Goal: Task Accomplishment & Management: Complete application form

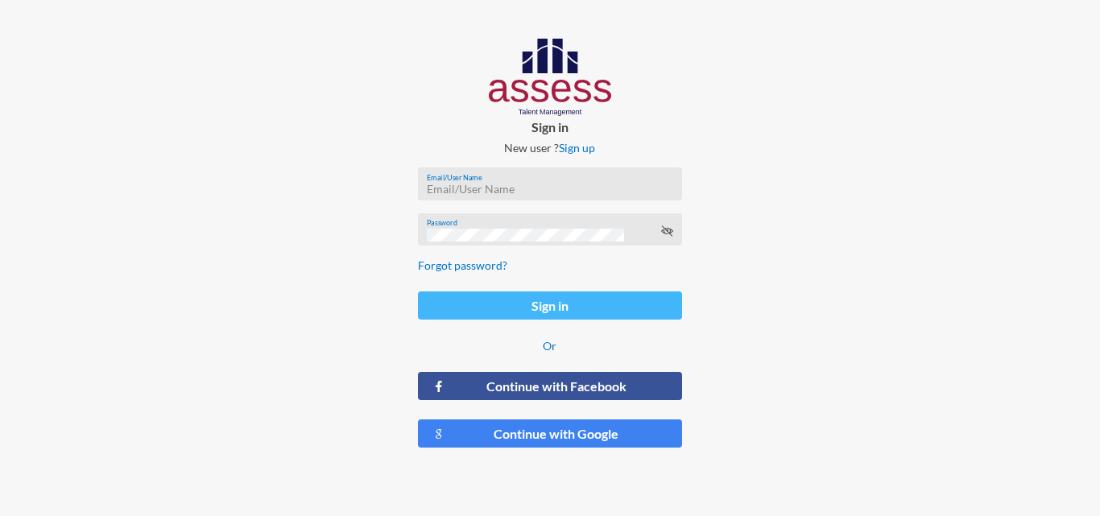
type input "[EMAIL_ADDRESS][DOMAIN_NAME]"
click at [533, 313] on button "Sign in" at bounding box center [549, 305] width 263 height 28
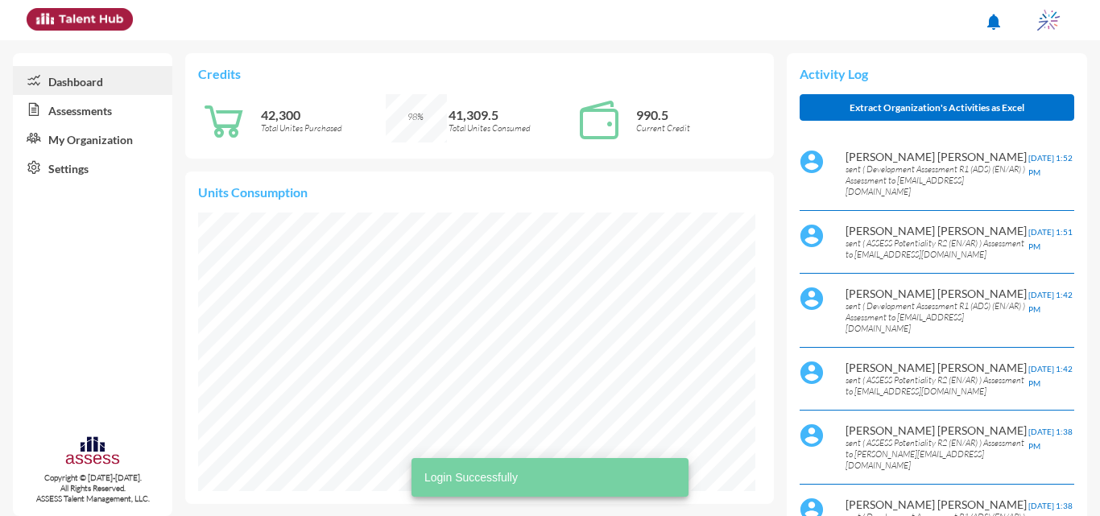
scroll to position [126, 253]
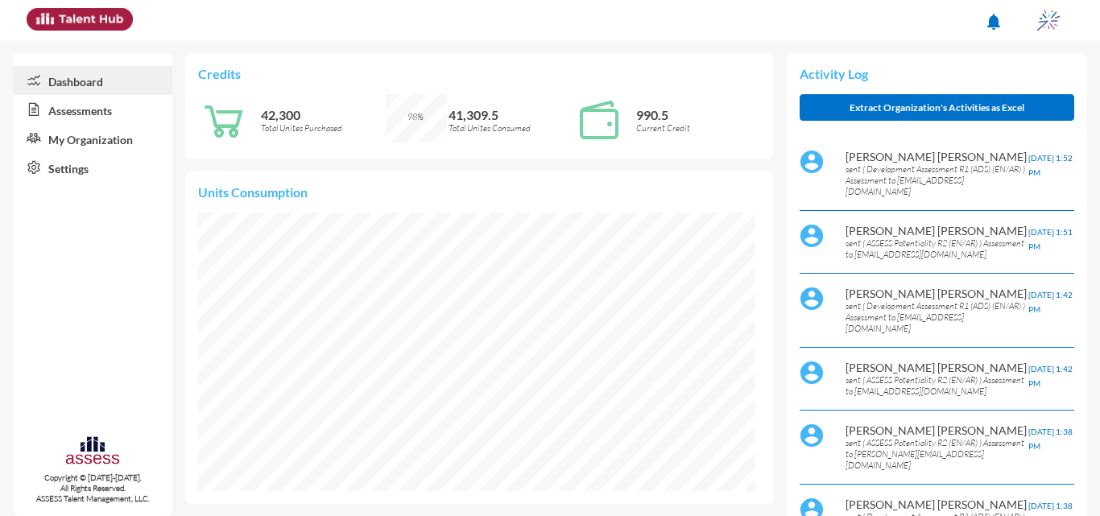
click at [558, 85] on div "Credits 42,300 Total Unites Purchased 98% 41,309.5 Total Unites Consumed 990.5 …" at bounding box center [479, 105] width 588 height 105
click at [126, 111] on link "Assessments" at bounding box center [92, 109] width 159 height 29
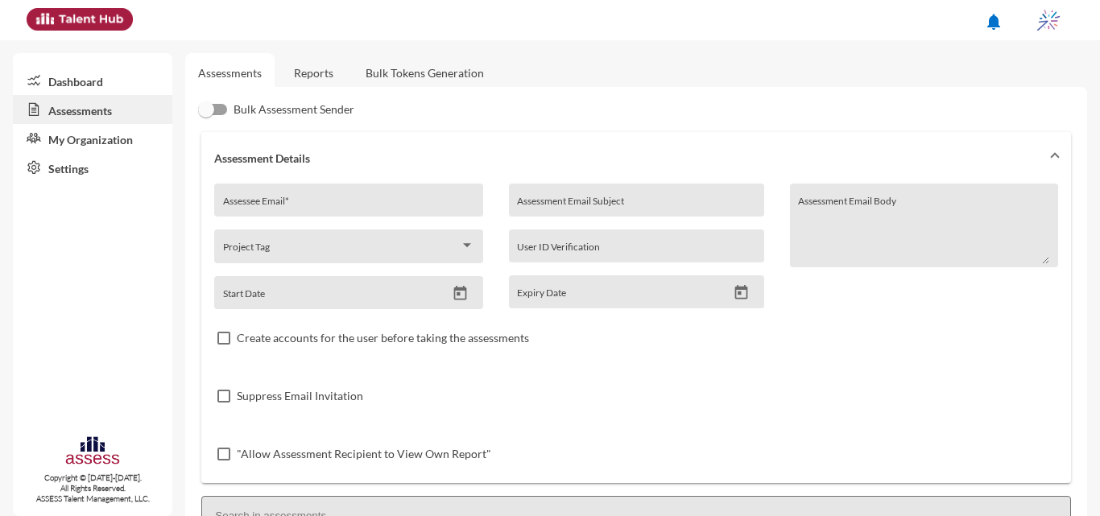
click at [409, 208] on input "Assessee Email *" at bounding box center [348, 206] width 251 height 13
click at [410, 200] on input "inter" at bounding box center [348, 206] width 251 height 13
paste input "[EMAIL_ADDRESS][DOMAIN_NAME]"
type input "[EMAIL_ADDRESS][DOMAIN_NAME]"
click at [547, 206] on input "Assessment Email Subject" at bounding box center [636, 206] width 238 height 13
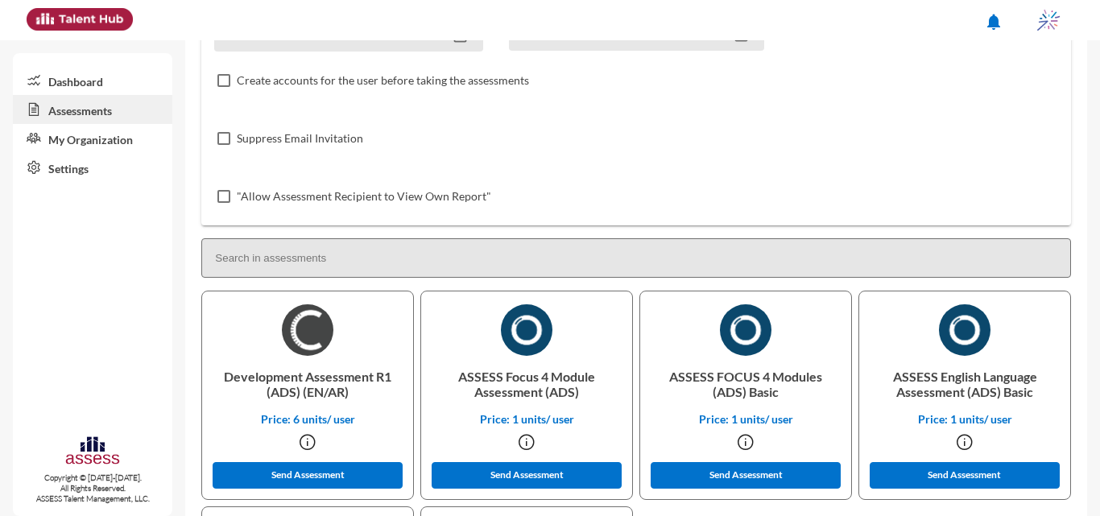
scroll to position [332, 0]
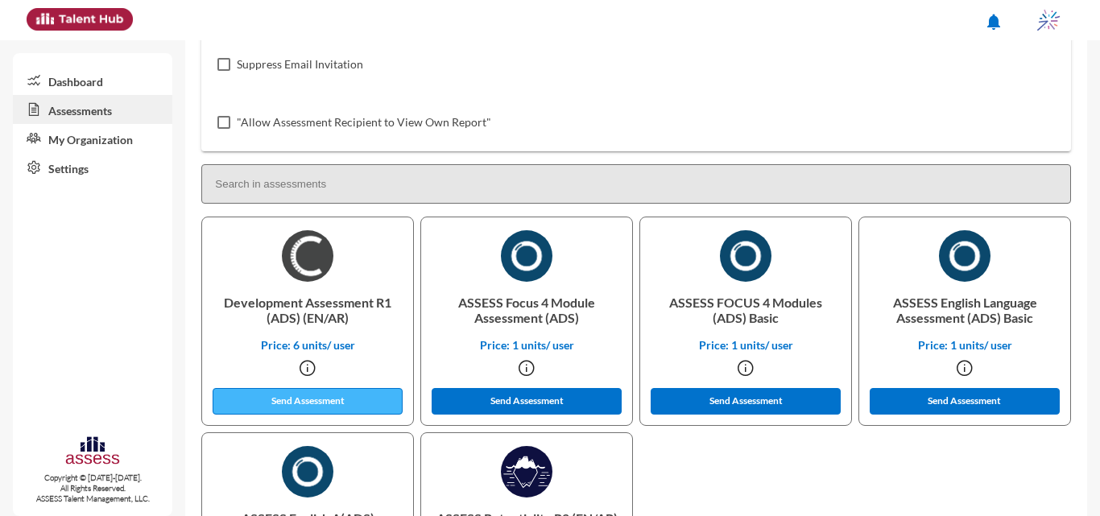
click at [341, 404] on button "Send Assessment" at bounding box center [308, 401] width 190 height 27
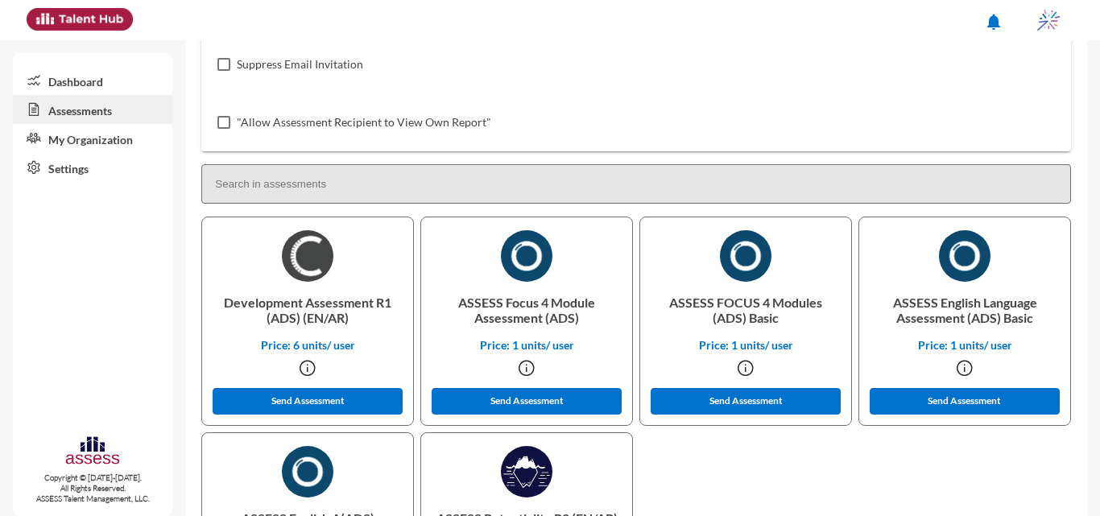
scroll to position [0, 0]
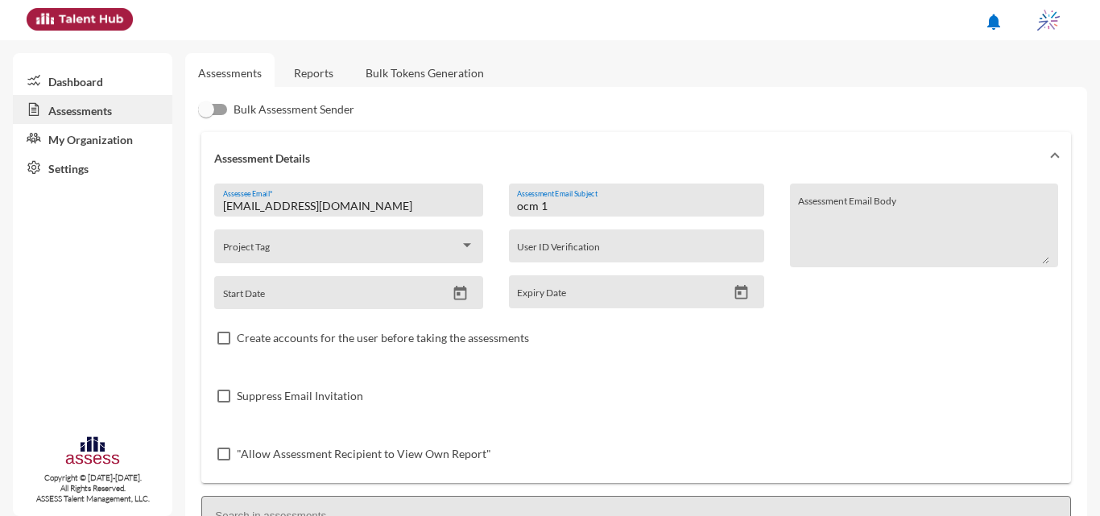
click at [655, 208] on input "ocm 1" at bounding box center [636, 206] width 238 height 13
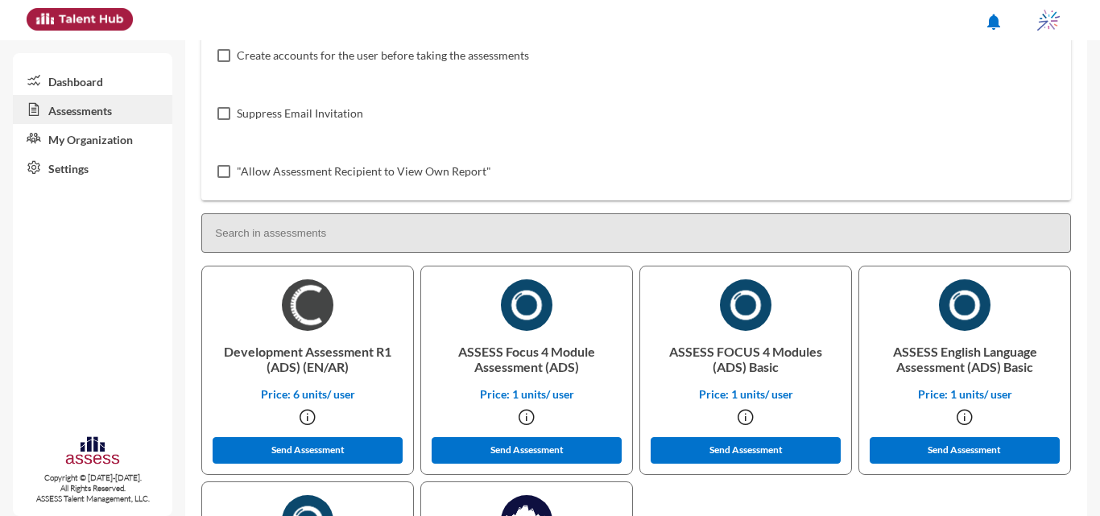
scroll to position [302, 0]
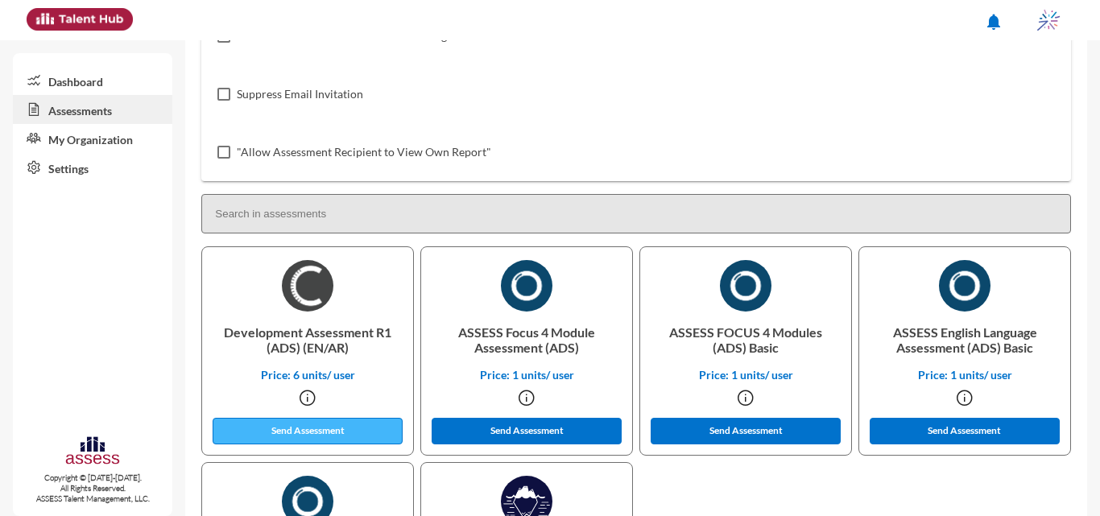
type input "ocm 2"
click at [370, 430] on button "Send Assessment" at bounding box center [308, 431] width 190 height 27
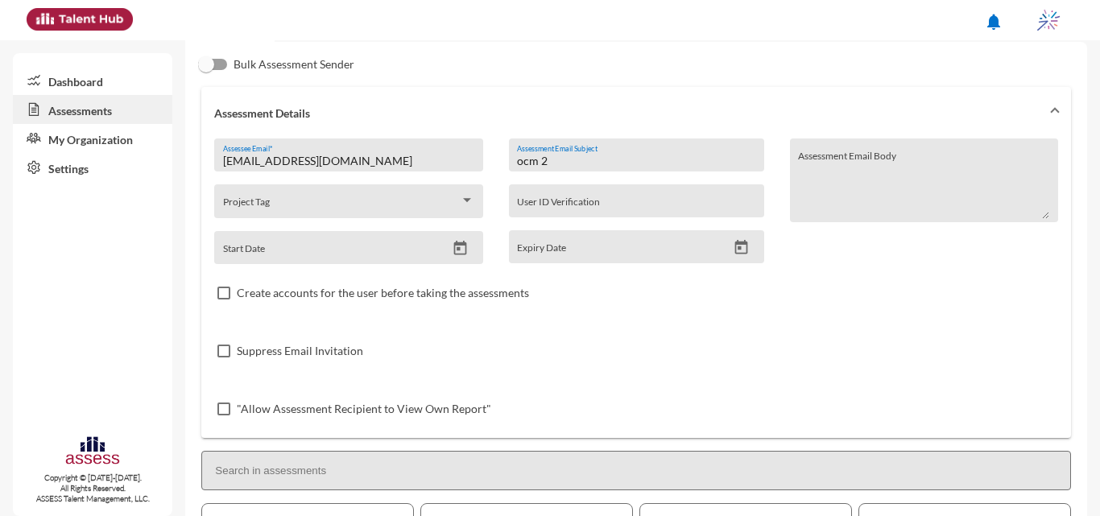
scroll to position [62, 0]
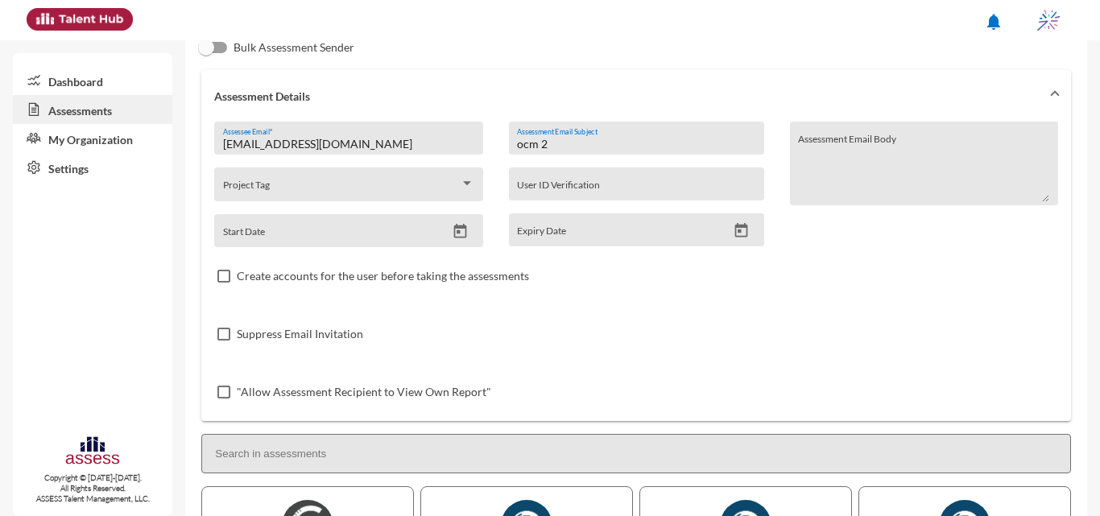
drag, startPoint x: 552, startPoint y: 143, endPoint x: 499, endPoint y: 125, distance: 56.3
click at [500, 125] on div "ocm 2 Assessment Email Subject User ID Verification Expiry Date" at bounding box center [636, 185] width 281 height 126
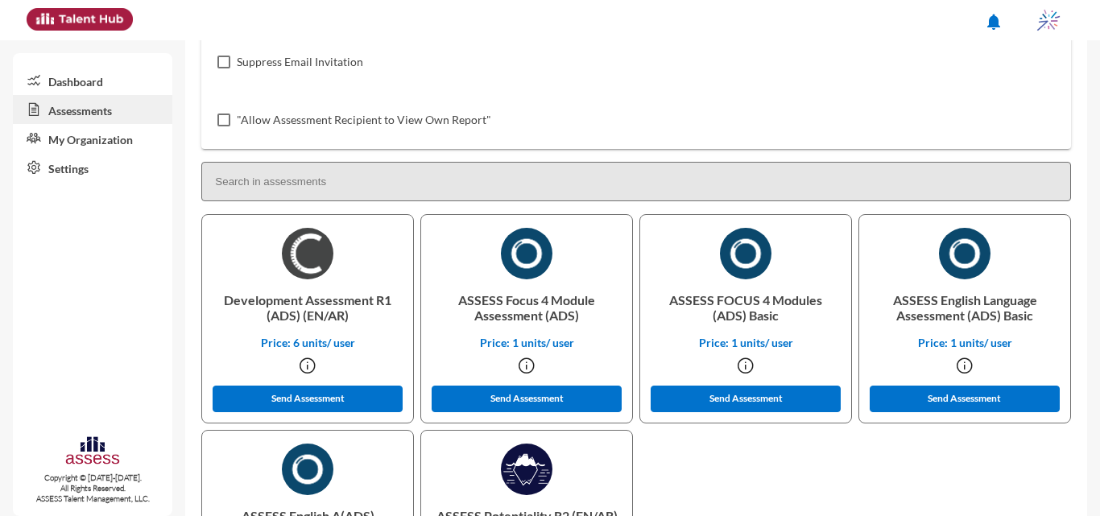
scroll to position [346, 0]
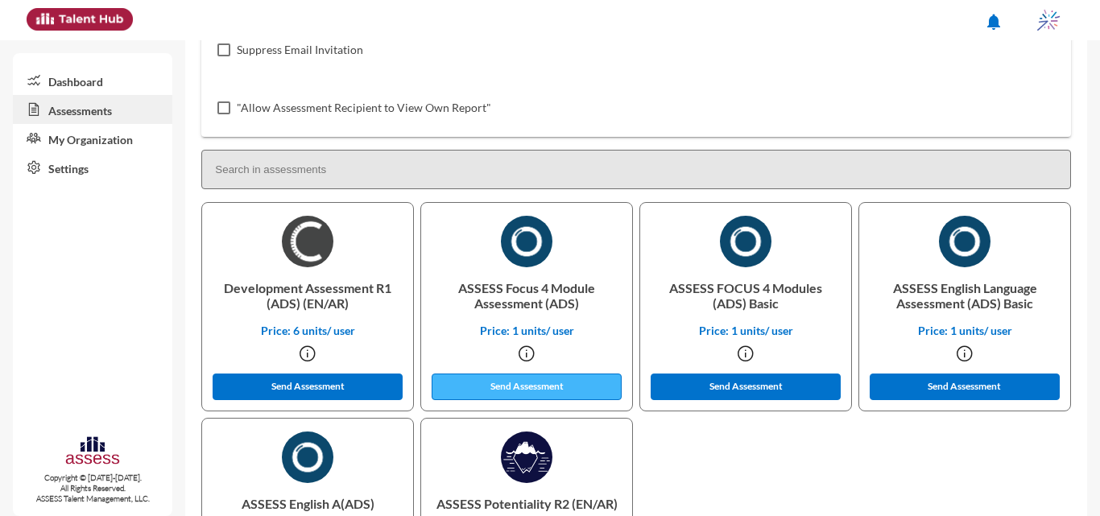
click at [553, 377] on button "Send Assessment" at bounding box center [527, 387] width 190 height 27
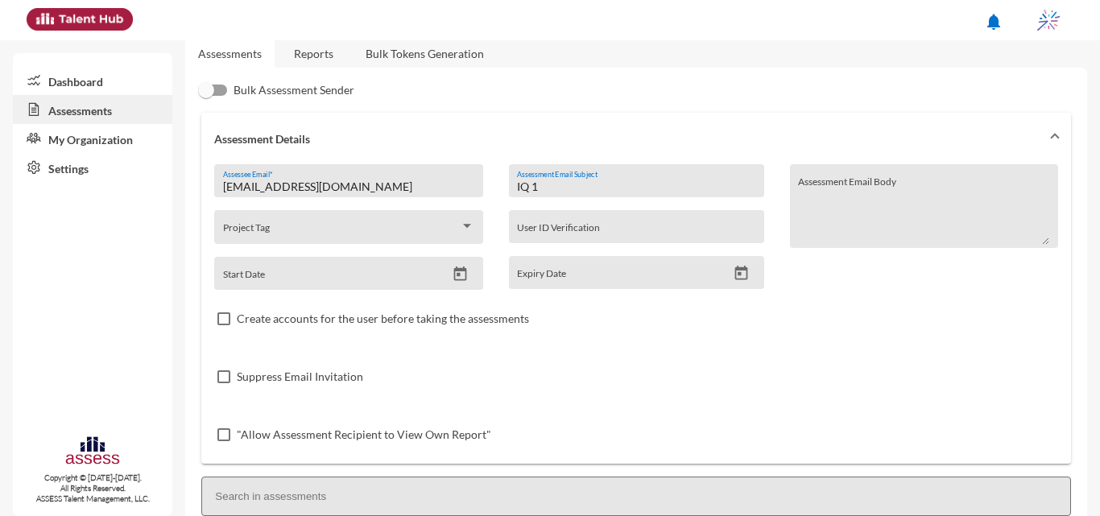
scroll to position [0, 0]
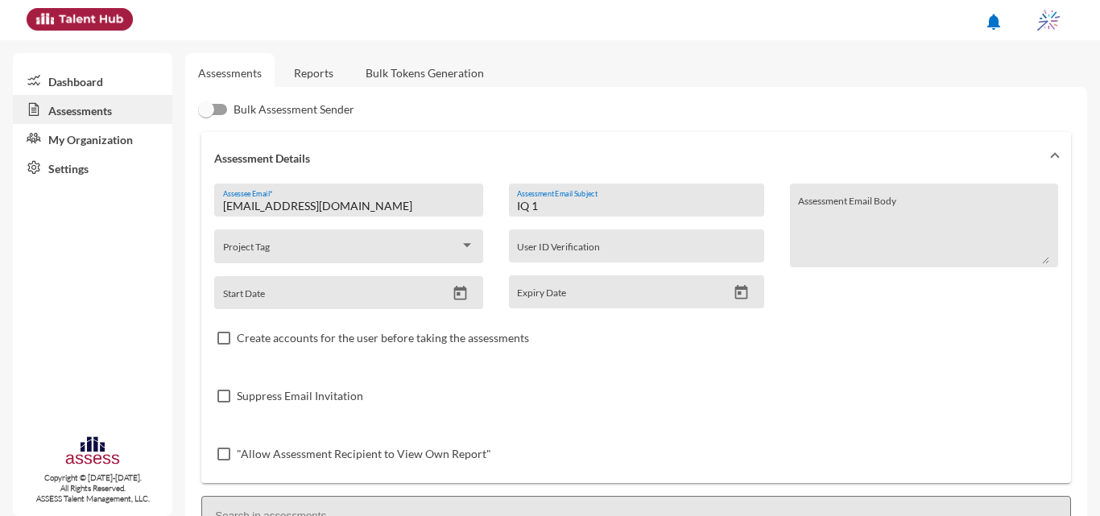
click at [605, 206] on input "IQ 1" at bounding box center [636, 206] width 238 height 13
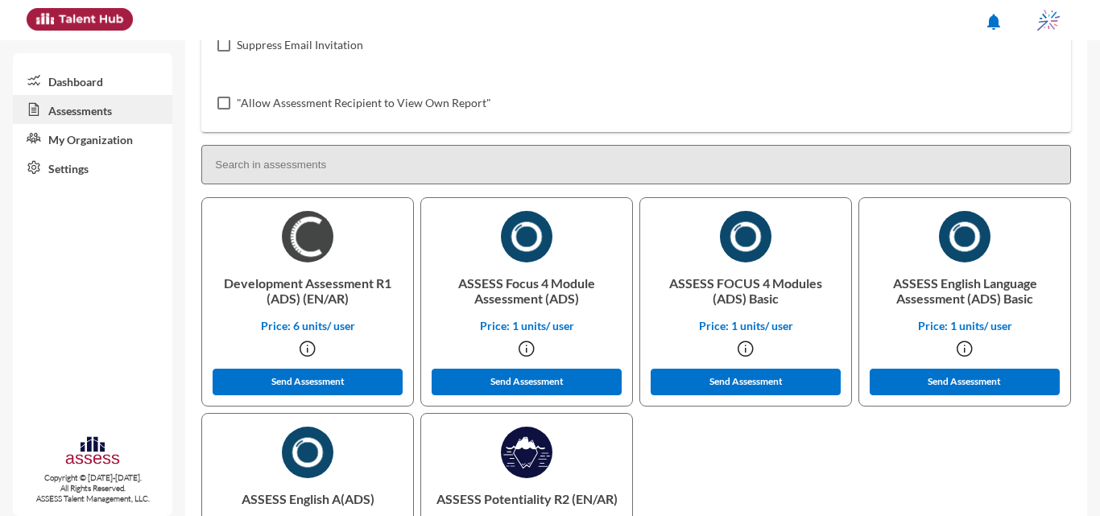
scroll to position [386, 0]
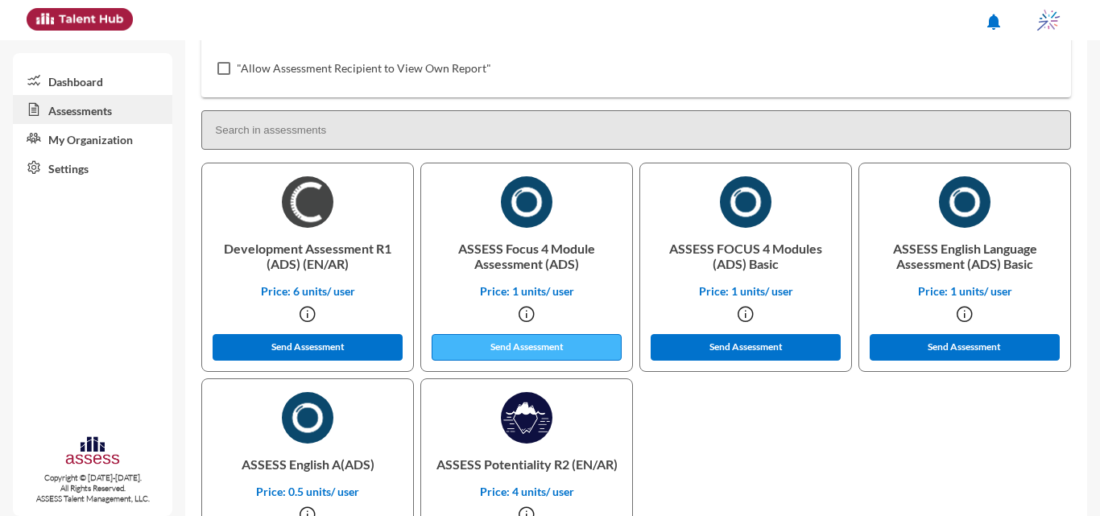
click at [551, 349] on button "Send Assessment" at bounding box center [527, 347] width 190 height 27
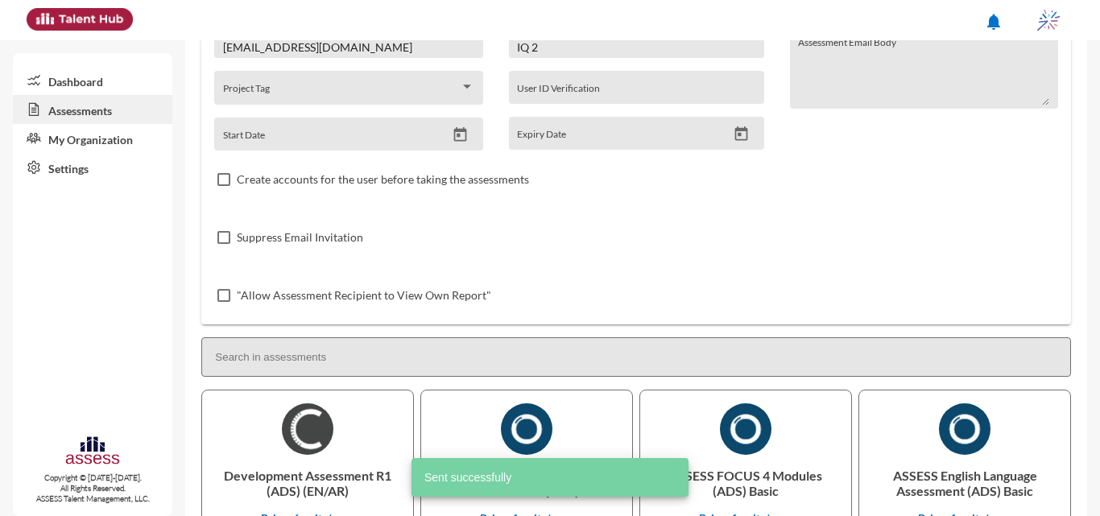
scroll to position [62, 0]
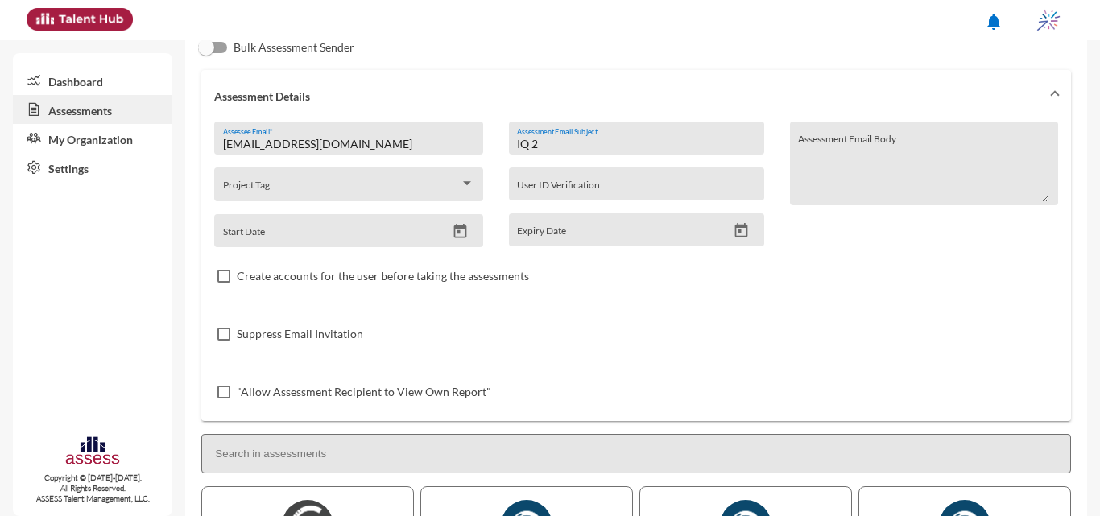
click at [548, 143] on input "IQ 2" at bounding box center [636, 144] width 238 height 13
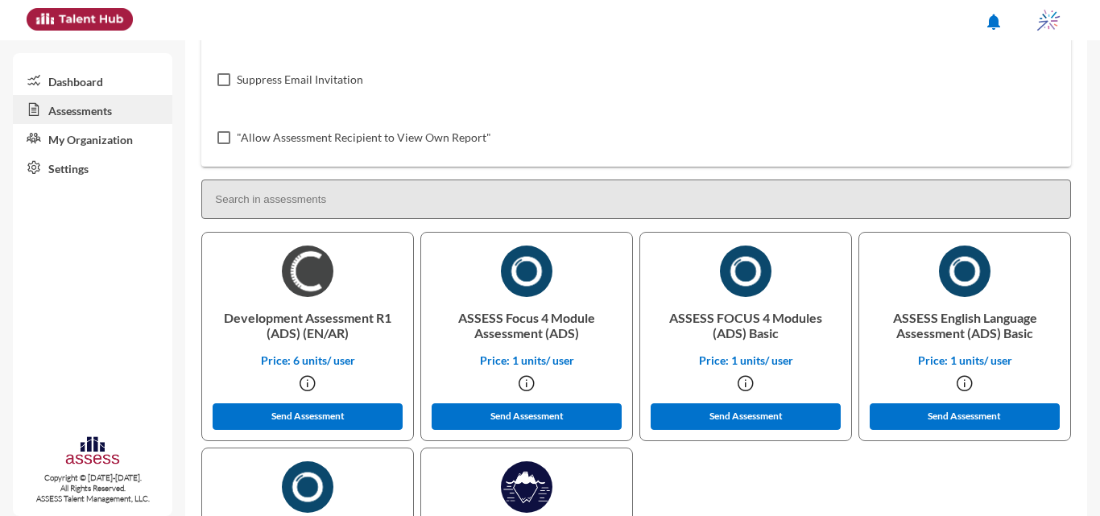
scroll to position [320, 0]
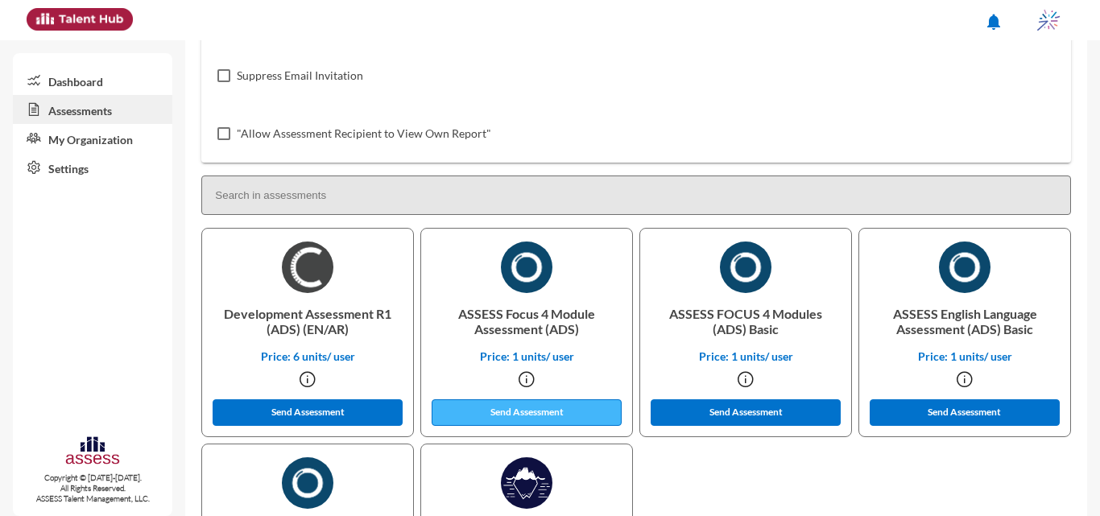
type input "IQ 1"
click at [542, 411] on button "Send Assessment" at bounding box center [527, 412] width 190 height 27
